Goal: Task Accomplishment & Management: Manage account settings

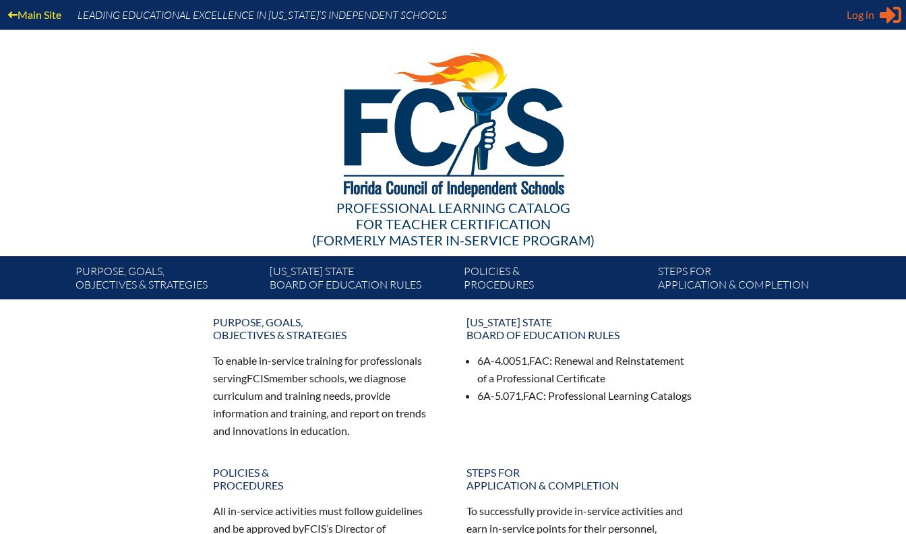
click at [858, 14] on span "Log in" at bounding box center [861, 15] width 28 height 16
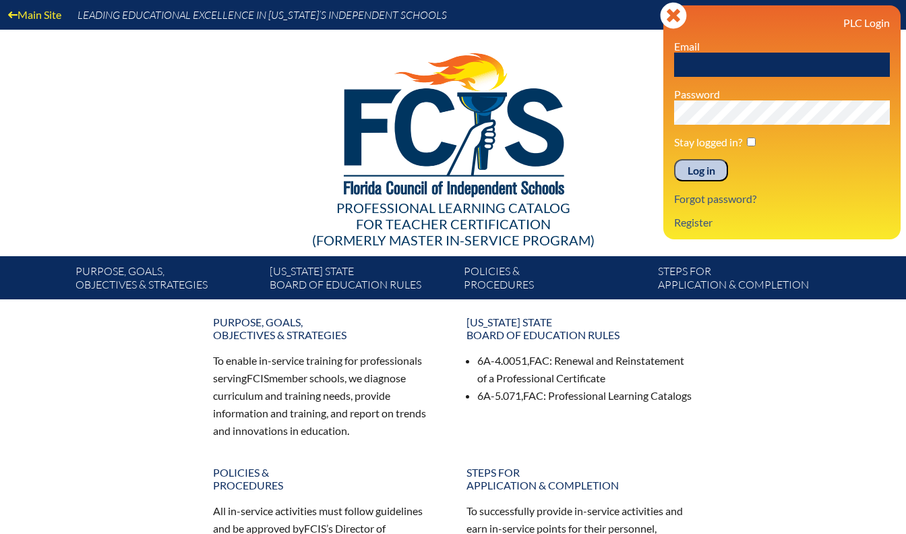
click at [761, 70] on input "text" at bounding box center [782, 65] width 216 height 24
type input "[EMAIL_ADDRESS][DOMAIN_NAME]"
click at [711, 171] on input "Log in" at bounding box center [701, 170] width 54 height 23
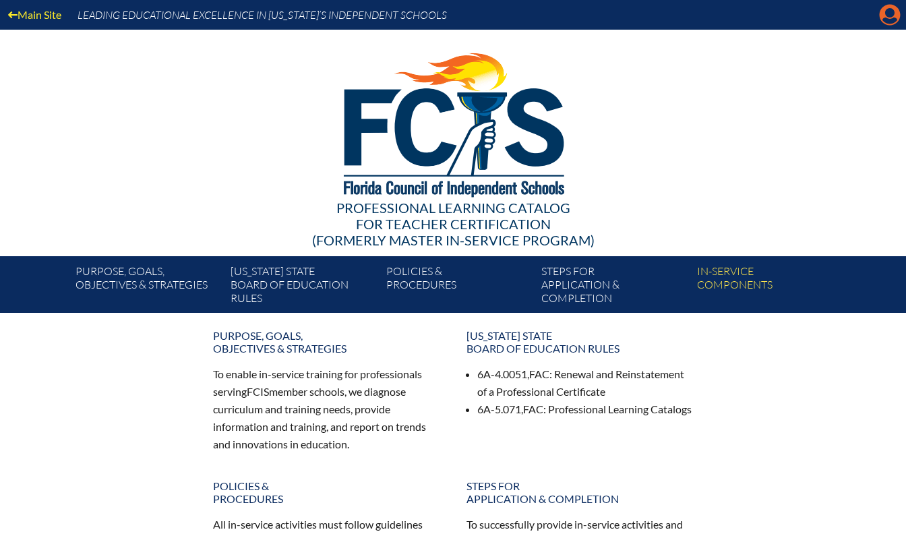
click at [890, 13] on icon "Manage account" at bounding box center [890, 15] width 22 height 22
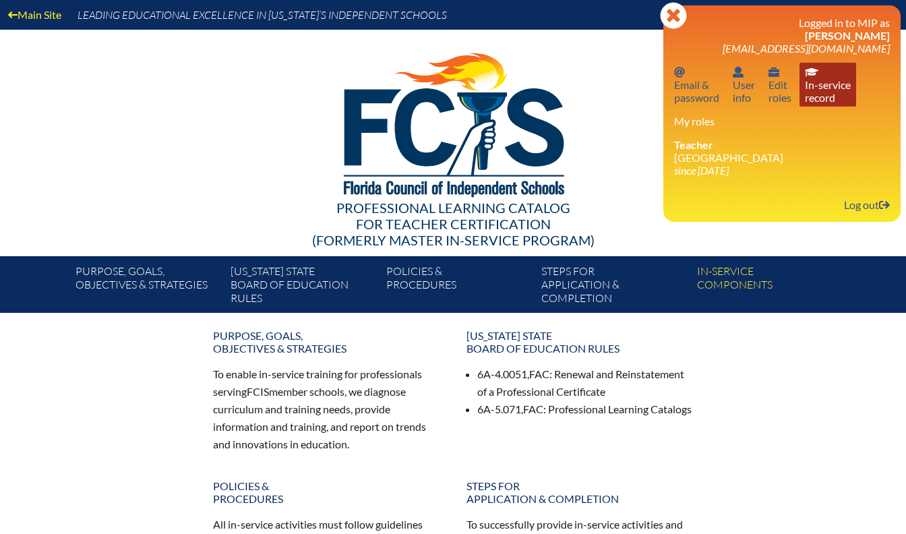
click at [837, 104] on link "In-service record In-service record" at bounding box center [828, 85] width 57 height 44
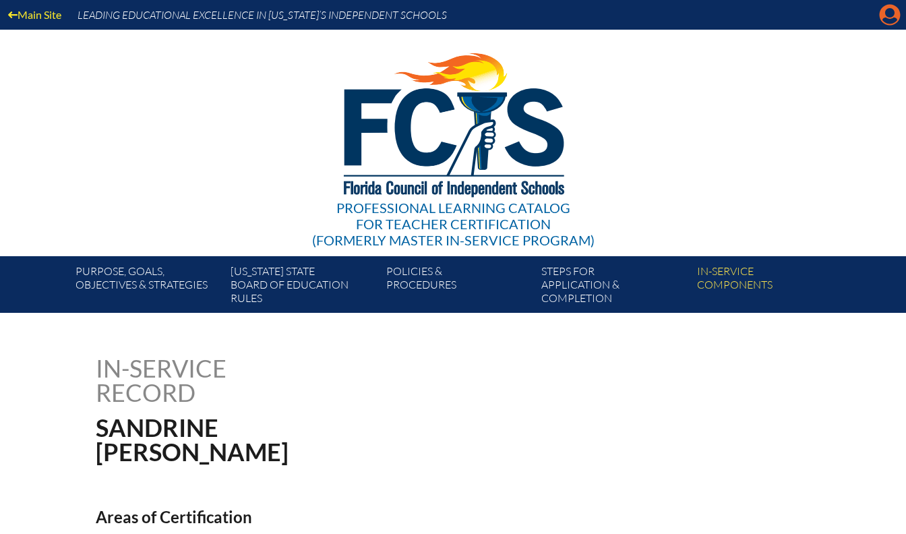
click at [893, 11] on icon "Manage account" at bounding box center [890, 15] width 22 height 22
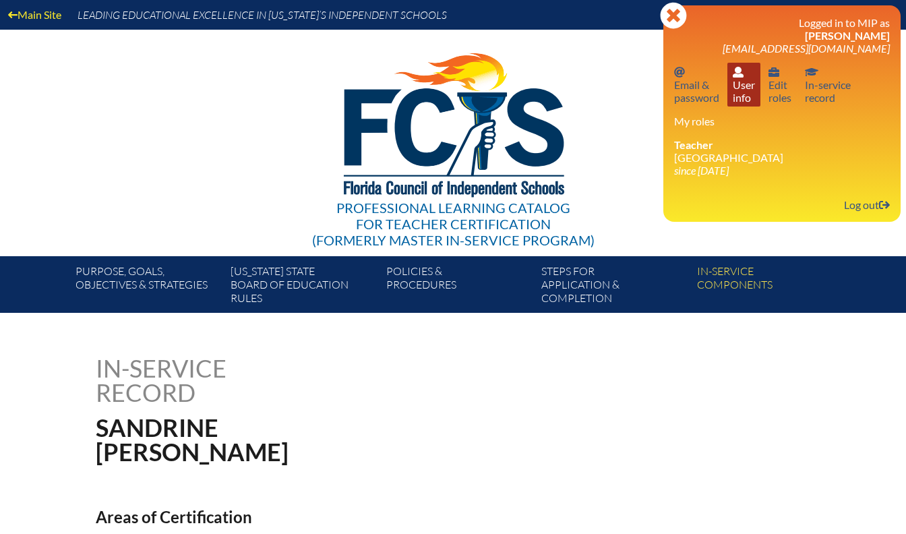
click at [736, 103] on link "User info User info" at bounding box center [744, 85] width 33 height 44
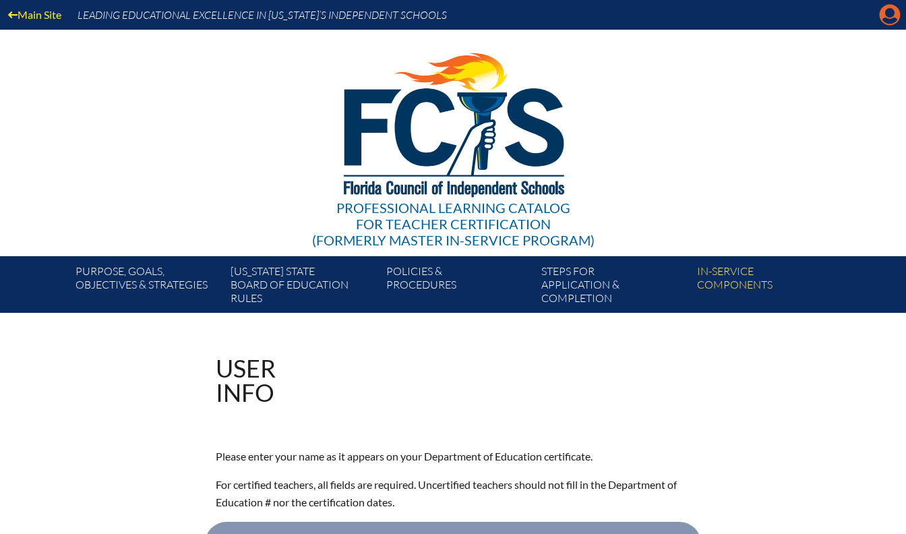
click at [889, 20] on icon "Manage account" at bounding box center [890, 15] width 22 height 22
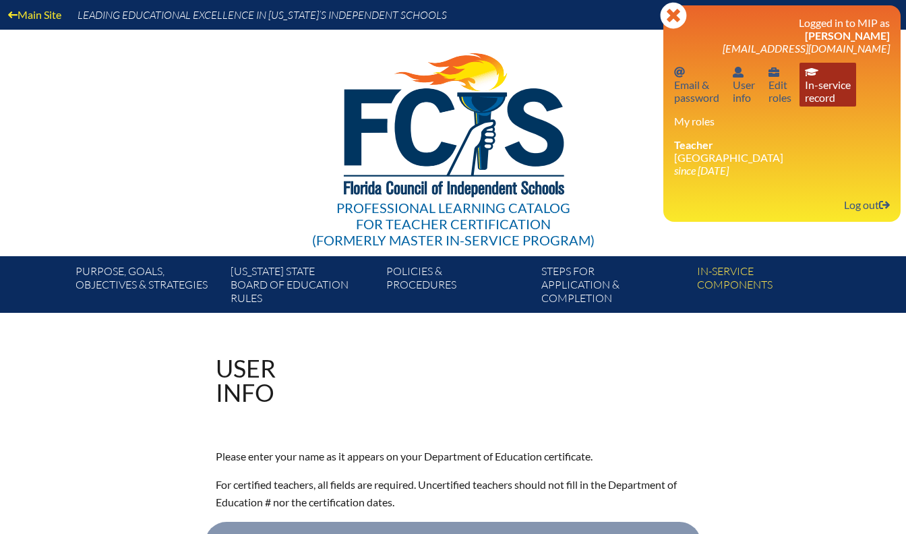
click at [837, 98] on link "In-service record In-service record" at bounding box center [828, 85] width 57 height 44
